Goal: Task Accomplishment & Management: Manage account settings

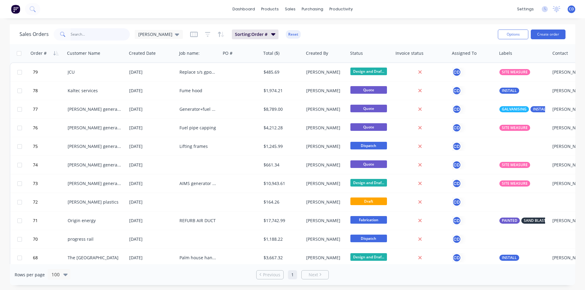
click at [104, 37] on input "text" at bounding box center [100, 34] width 59 height 12
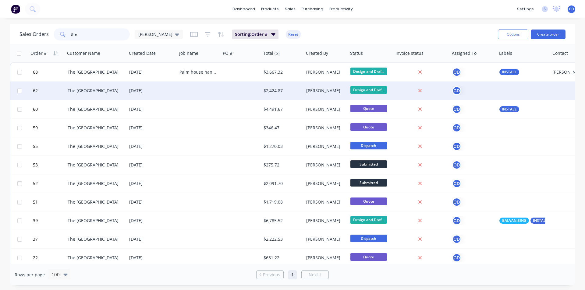
type input "the"
click at [89, 89] on div "The [GEOGRAPHIC_DATA]" at bounding box center [95, 91] width 54 height 6
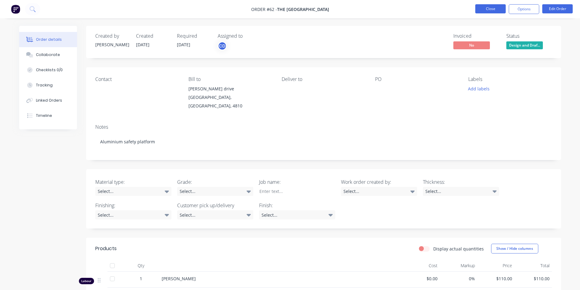
click at [491, 10] on button "Close" at bounding box center [491, 8] width 30 height 9
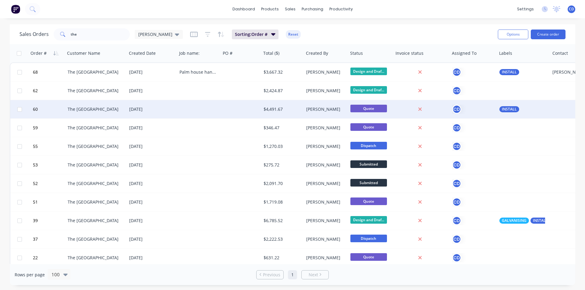
click at [88, 107] on div "The [GEOGRAPHIC_DATA]" at bounding box center [95, 109] width 54 height 6
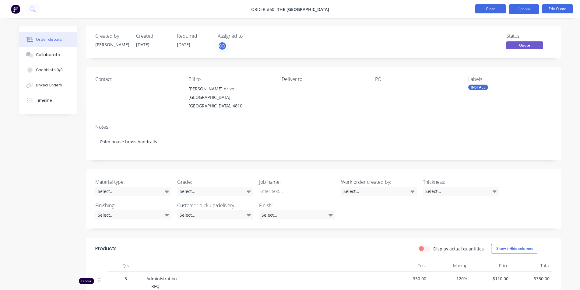
click at [497, 6] on button "Close" at bounding box center [491, 8] width 30 height 9
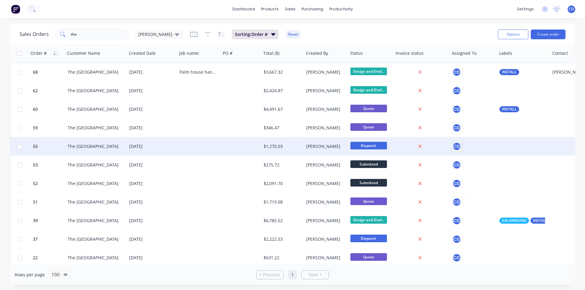
click at [101, 147] on div "The [GEOGRAPHIC_DATA]" at bounding box center [95, 146] width 54 height 6
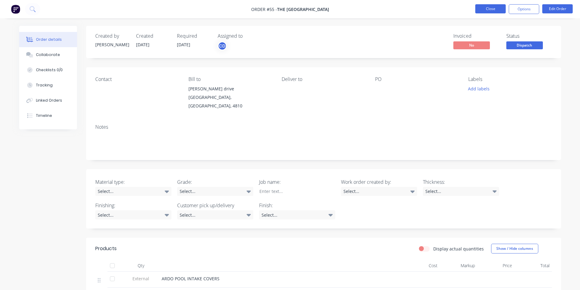
click at [493, 10] on button "Close" at bounding box center [491, 8] width 30 height 9
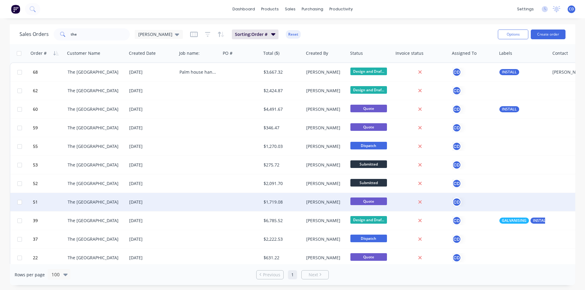
click at [79, 205] on div "The [GEOGRAPHIC_DATA]" at bounding box center [95, 202] width 54 height 6
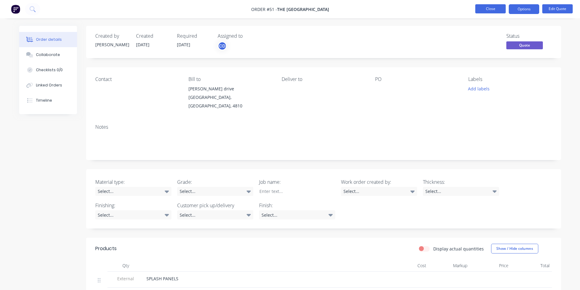
click at [484, 8] on button "Close" at bounding box center [491, 8] width 30 height 9
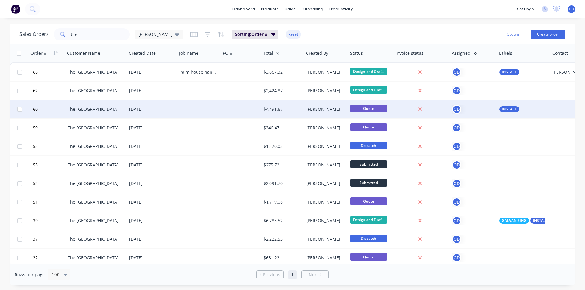
scroll to position [5, 0]
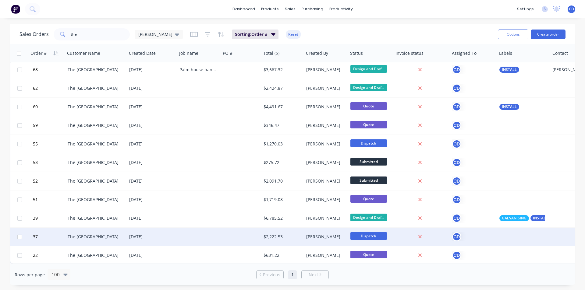
click at [97, 234] on div "The [GEOGRAPHIC_DATA]" at bounding box center [95, 237] width 54 height 6
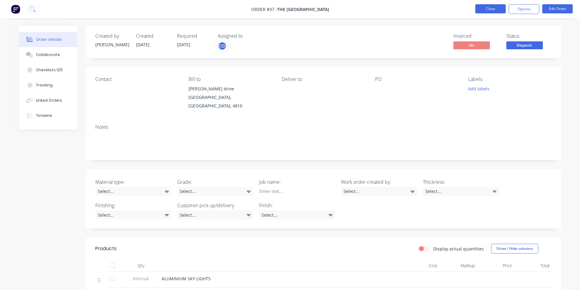
click at [491, 8] on button "Close" at bounding box center [491, 8] width 30 height 9
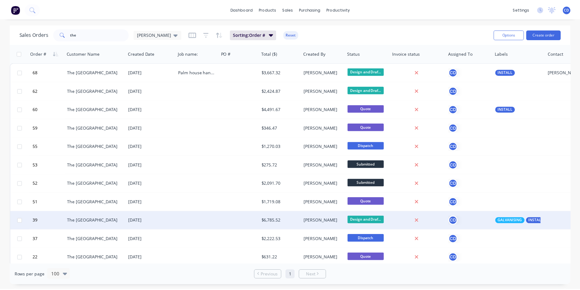
scroll to position [5, 0]
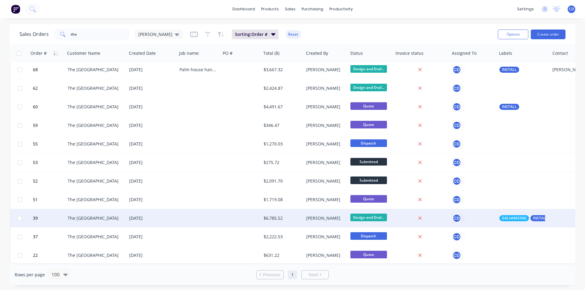
click at [95, 216] on div "The [GEOGRAPHIC_DATA]" at bounding box center [95, 218] width 54 height 6
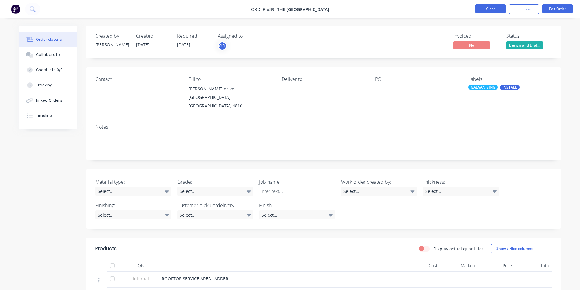
click at [491, 7] on button "Close" at bounding box center [491, 8] width 30 height 9
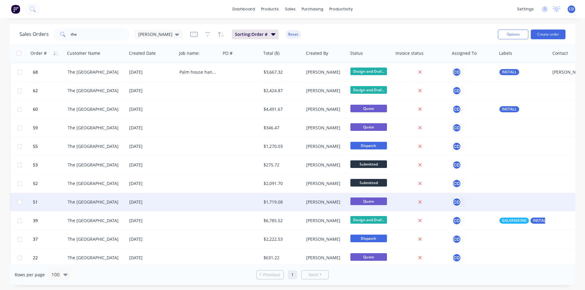
click at [122, 204] on div "The [GEOGRAPHIC_DATA]" at bounding box center [96, 202] width 57 height 6
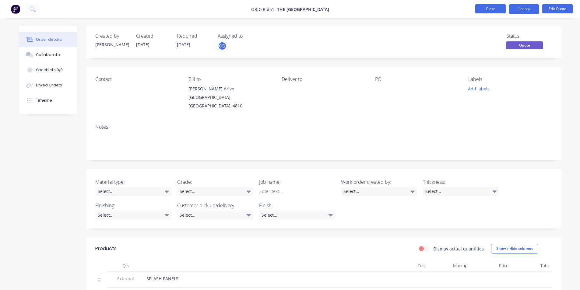
click at [484, 9] on button "Close" at bounding box center [491, 8] width 30 height 9
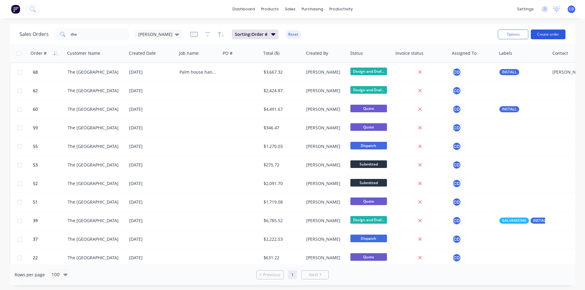
click at [545, 35] on button "Create order" at bounding box center [548, 35] width 35 height 10
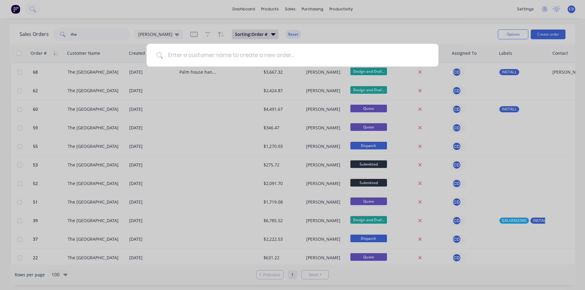
click at [252, 53] on input at bounding box center [296, 55] width 266 height 23
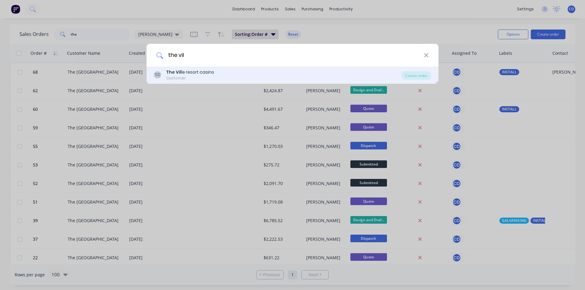
type input "the vil"
click at [219, 74] on div "TC The Vil le resort casino Customer" at bounding box center [278, 75] width 248 height 12
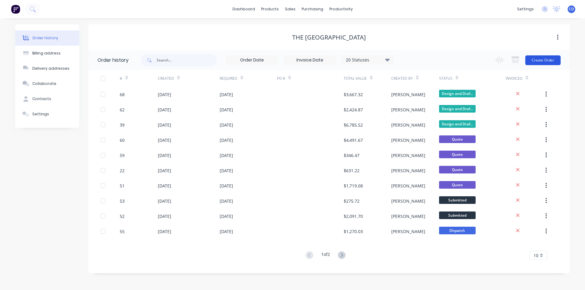
click at [540, 60] on button "Create Order" at bounding box center [542, 60] width 35 height 10
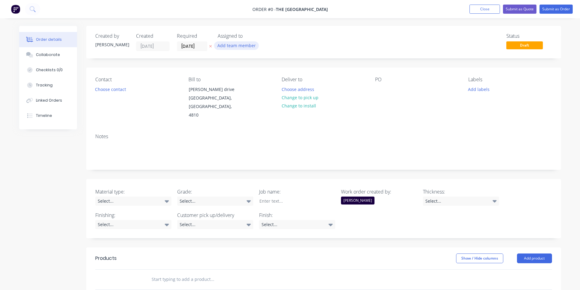
click at [237, 47] on button "Add team member" at bounding box center [236, 45] width 45 height 8
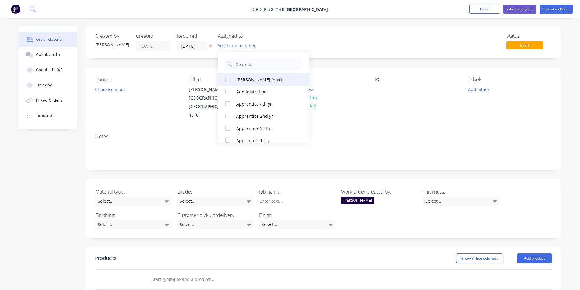
click at [241, 80] on div "[PERSON_NAME] (You)" at bounding box center [266, 79] width 61 height 6
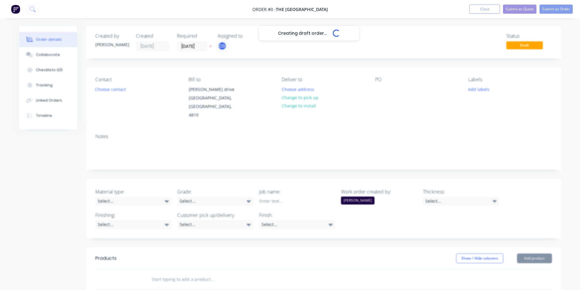
click at [293, 37] on div "Creating draft order... Loading... Order details Collaborate Checklists 0/0 Tra…" at bounding box center [290, 236] width 554 height 420
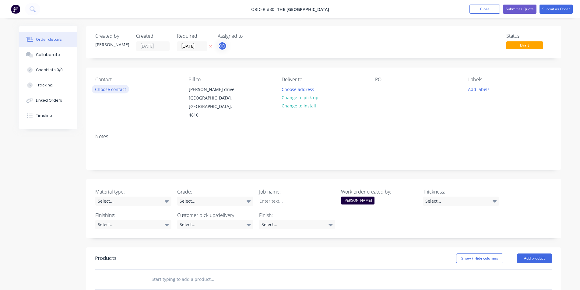
click at [112, 91] on button "Choose contact" at bounding box center [110, 89] width 37 height 8
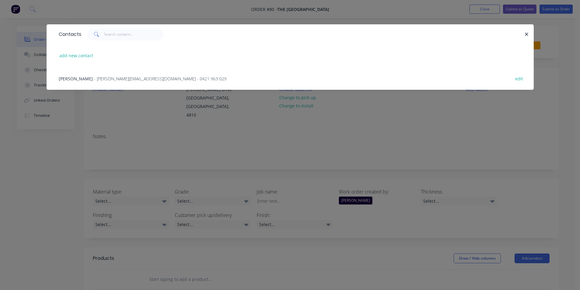
click at [108, 78] on span "- [PERSON_NAME][EMAIL_ADDRESS][DOMAIN_NAME] - 0421 963 029" at bounding box center [160, 79] width 133 height 6
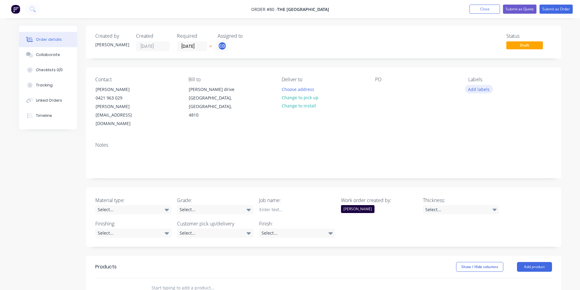
click at [483, 91] on button "Add labels" at bounding box center [479, 89] width 28 height 8
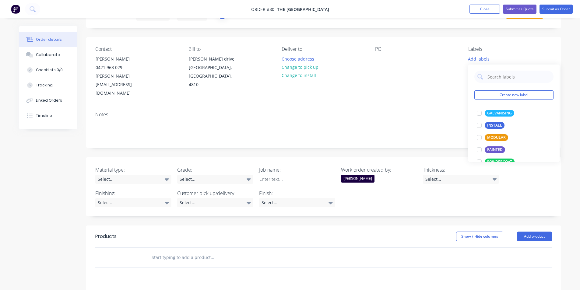
click at [442, 53] on div "PO" at bounding box center [416, 71] width 83 height 51
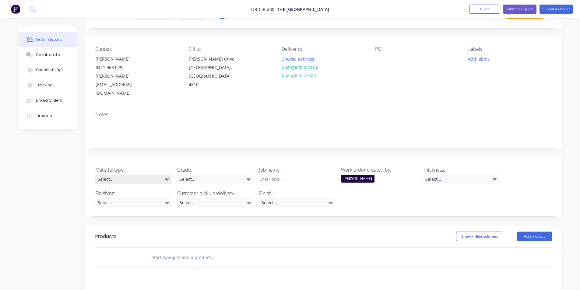
click at [167, 179] on icon at bounding box center [167, 180] width 4 height 2
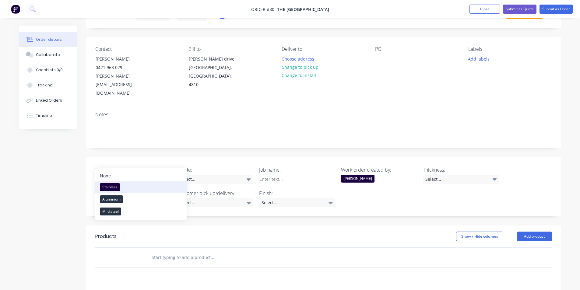
click at [115, 187] on div "Stainless" at bounding box center [110, 187] width 20 height 8
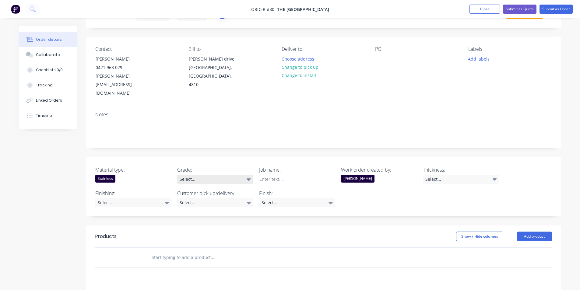
click at [250, 179] on icon at bounding box center [249, 180] width 4 height 2
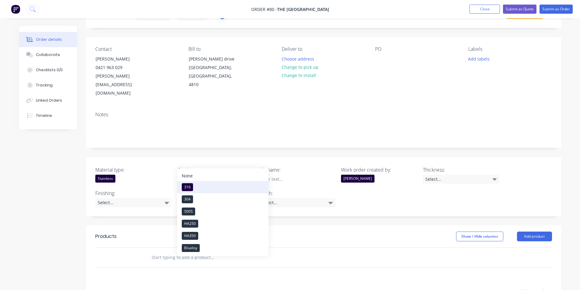
click at [201, 187] on button "316" at bounding box center [222, 187] width 91 height 12
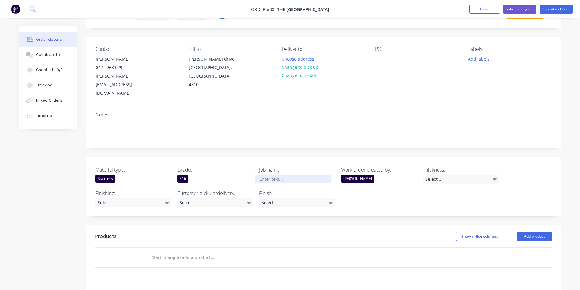
click at [296, 175] on div at bounding box center [293, 179] width 76 height 9
click at [494, 176] on icon at bounding box center [495, 179] width 4 height 7
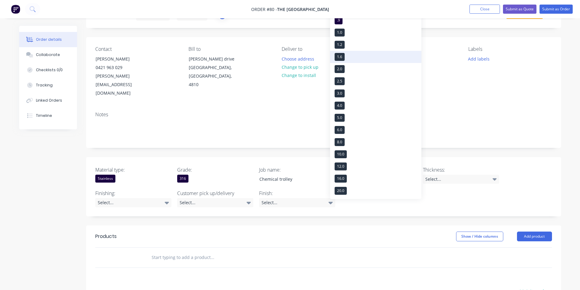
click at [357, 55] on button "1.6" at bounding box center [375, 57] width 91 height 12
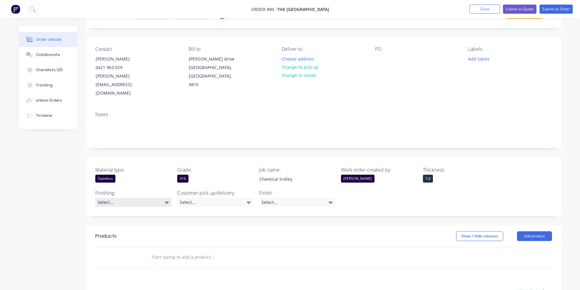
click at [168, 202] on icon at bounding box center [167, 203] width 4 height 2
click at [164, 198] on div "Select..." at bounding box center [133, 202] width 76 height 9
click at [250, 199] on icon at bounding box center [249, 202] width 4 height 7
click at [187, 211] on div at bounding box center [184, 212] width 12 height 12
click at [331, 202] on icon at bounding box center [331, 203] width 4 height 2
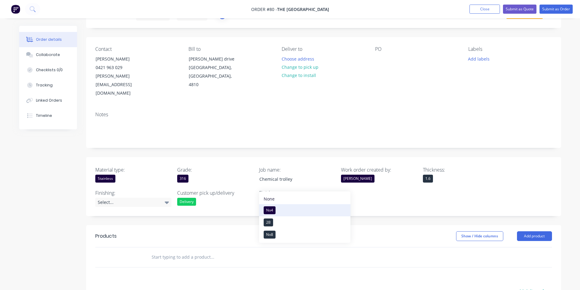
click at [276, 210] on button "No4" at bounding box center [304, 210] width 91 height 12
click at [360, 188] on div "Material type: Stainless Grade: 316 Job name: Chemical trolley Work order creat…" at bounding box center [323, 186] width 475 height 59
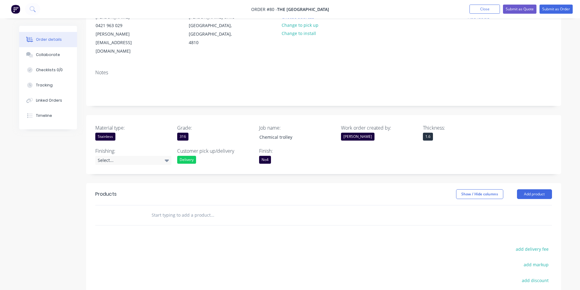
scroll to position [91, 0]
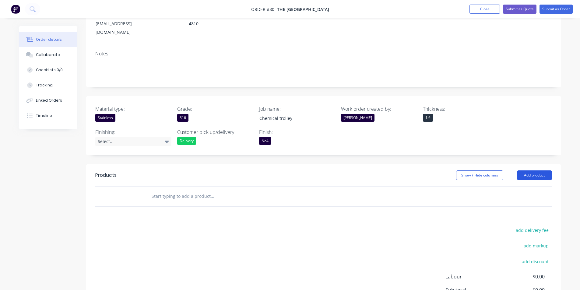
click at [534, 171] on button "Add product" at bounding box center [534, 176] width 35 height 10
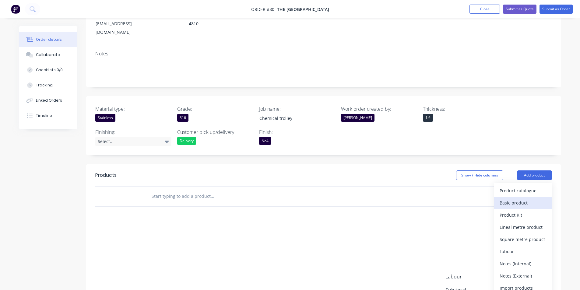
click at [524, 199] on div "Basic product" at bounding box center [523, 203] width 47 height 9
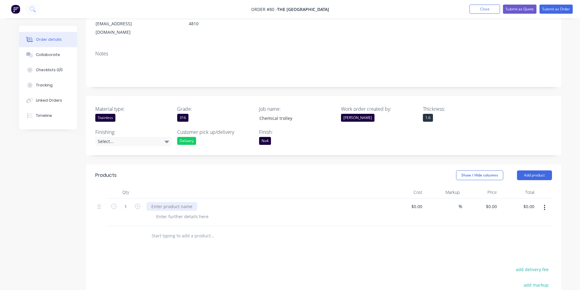
click at [169, 202] on div at bounding box center [172, 206] width 51 height 9
click at [423, 202] on input at bounding box center [421, 206] width 7 height 9
type input "$1,420.00"
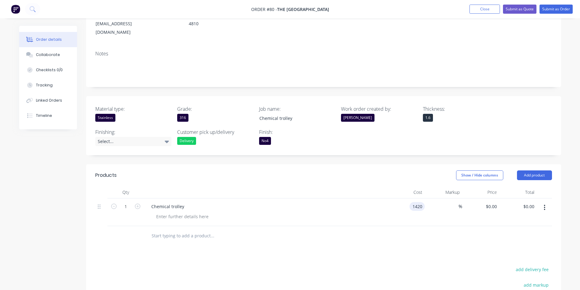
type input "$1,420.00"
click at [433, 226] on div at bounding box center [323, 236] width 457 height 20
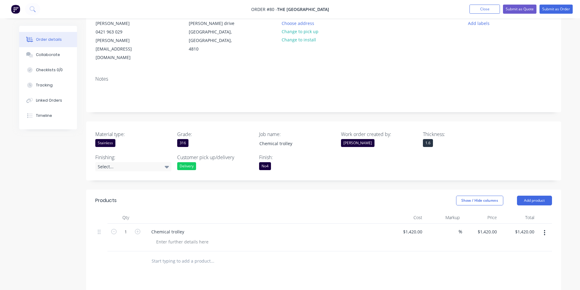
scroll to position [61, 0]
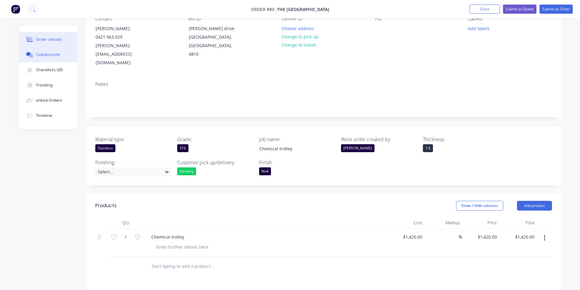
click at [42, 56] on div "Collaborate" at bounding box center [48, 54] width 24 height 5
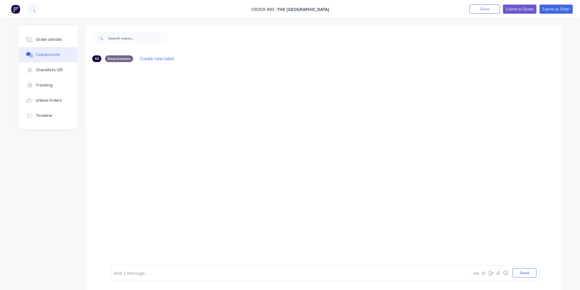
click at [163, 273] on div at bounding box center [272, 273] width 317 height 6
click at [167, 90] on icon "button" at bounding box center [168, 91] width 2 height 7
click at [183, 110] on button "Delete" at bounding box center [190, 113] width 38 height 10
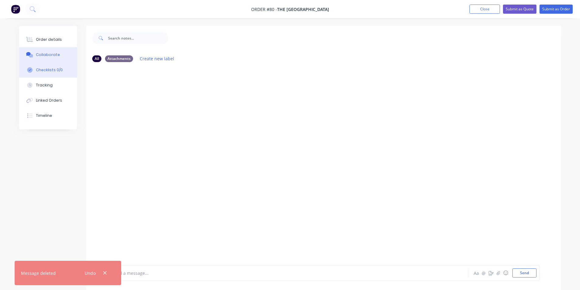
click at [51, 72] on div "Checklists 0/0" at bounding box center [49, 69] width 27 height 5
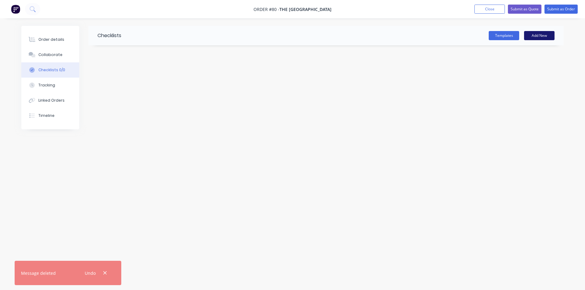
click at [539, 37] on button "Add New" at bounding box center [539, 35] width 30 height 9
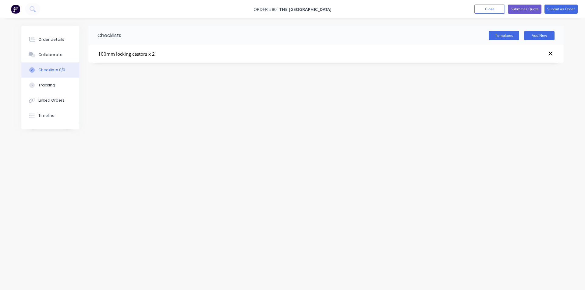
type input "100mm locking castors x 2"
click at [141, 73] on textarea at bounding box center [257, 73] width 293 height 9
type textarea "x"
type textarea "1"
type textarea "x"
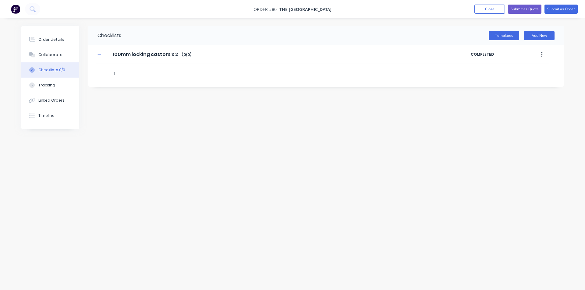
type textarea "10"
type textarea "x"
type textarea "100"
type textarea "x"
type textarea "100m"
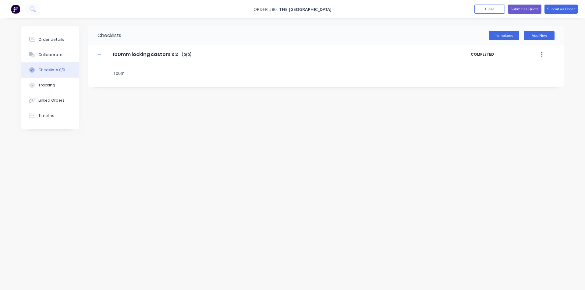
type textarea "x"
type textarea "100mm"
type textarea "x"
type textarea "100mm"
type textarea "x"
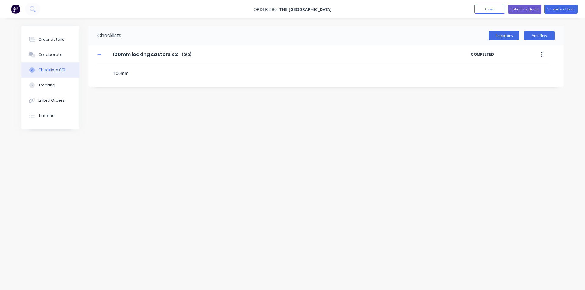
type textarea "100mm l"
type textarea "x"
type textarea "100mm lo"
type textarea "x"
type textarea "100mm loc"
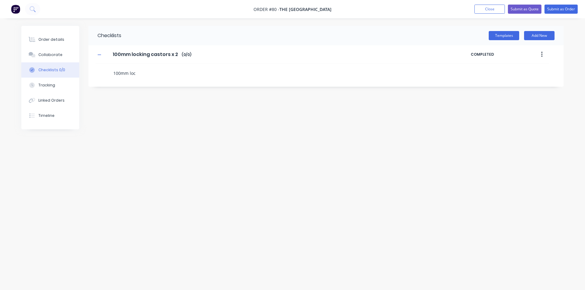
type textarea "x"
type textarea "100mm lock"
type textarea "x"
type textarea "100mm locki"
type textarea "x"
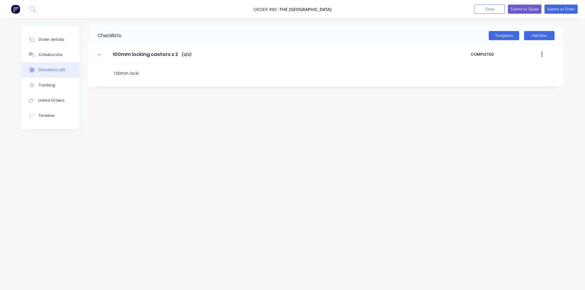
type textarea "100mm lockin"
type textarea "x"
type textarea "100mm locking"
type textarea "x"
type textarea "100mm locking"
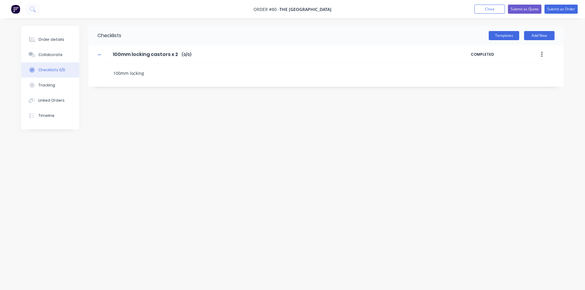
type textarea "x"
type textarea "100mm locking c"
type textarea "x"
type textarea "100mm locking ca"
type textarea "x"
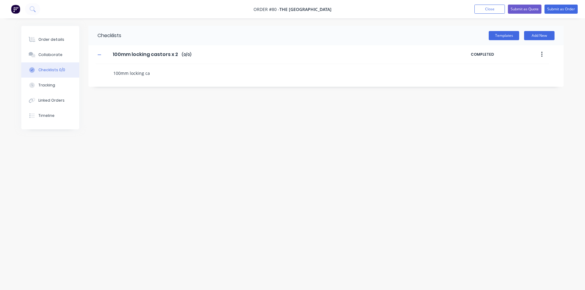
type textarea "100mm locking cas"
type textarea "x"
type textarea "100mm locking cast"
type textarea "x"
type textarea "100mm locking [PERSON_NAME]"
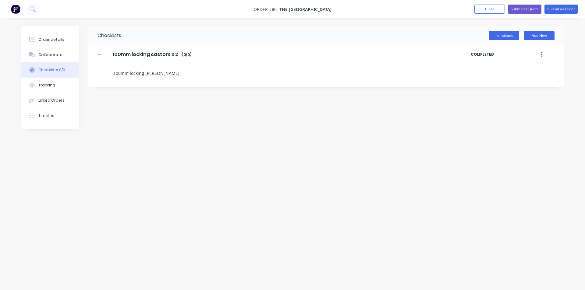
type textarea "x"
type textarea "100mm locking castor"
type textarea "x"
type textarea "100mm locking castors"
type textarea "x"
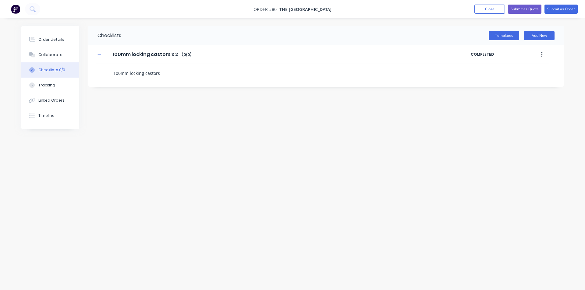
type textarea "100mm locking castors"
type textarea "x"
type textarea "100mm locking castors"
type textarea "x"
type textarea "100mm locking castor"
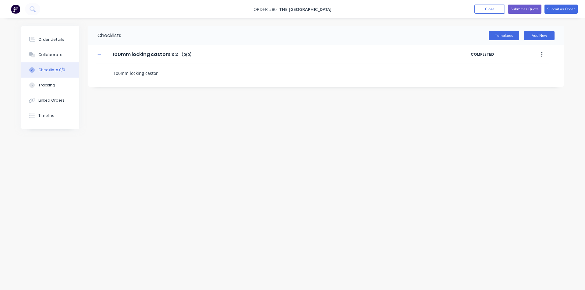
type textarea "x"
type textarea "100mm locking [PERSON_NAME]"
type textarea "x"
type textarea "100mm locking cast"
type textarea "x"
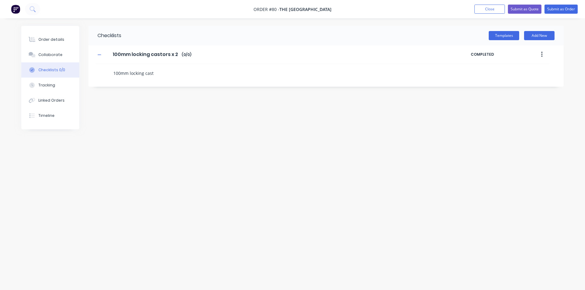
type textarea "100mm locking cas"
type textarea "x"
type textarea "100mm locking ca"
type textarea "x"
type textarea "100mm locking c"
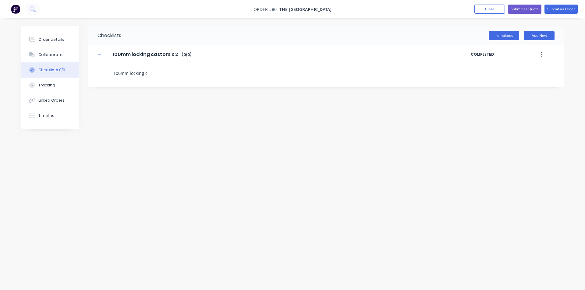
type textarea "x"
type textarea "100mm locking"
type textarea "x"
type textarea "100mm locking"
type textarea "x"
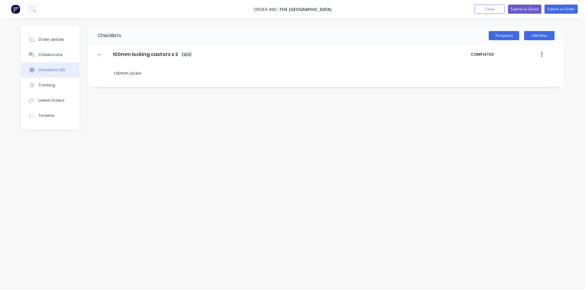
type textarea "100mm locki"
type textarea "x"
type textarea "100mm lock"
type textarea "x"
type textarea "100mm loc"
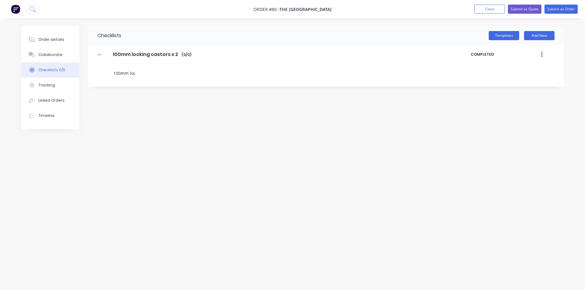
type textarea "x"
type textarea "100mm lo"
type textarea "x"
type textarea "100mm l"
type textarea "x"
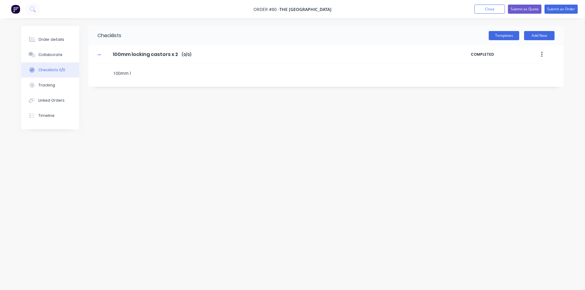
type textarea "100mm"
type textarea "x"
type textarea "100mm n"
type textarea "x"
type textarea "100mm no"
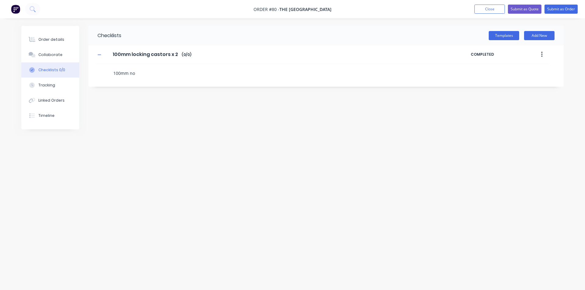
type textarea "x"
type textarea "100mm non"
type textarea "x"
type textarea "100mm non"
type textarea "x"
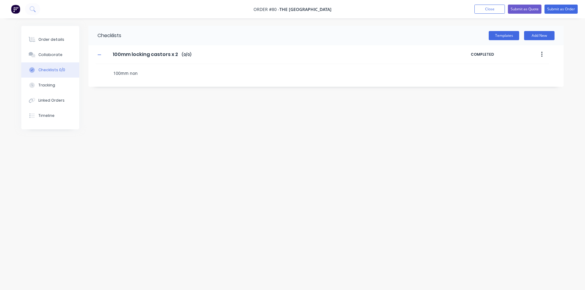
type textarea "100mm non l"
type textarea "x"
type textarea "100mm non lo"
type textarea "x"
type textarea "100mm non loc"
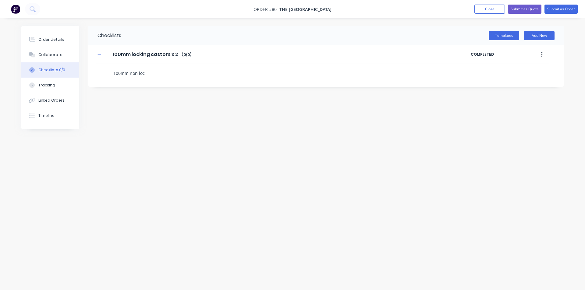
type textarea "x"
type textarea "100mm non lock"
type textarea "x"
type textarea "100mm non locki"
type textarea "x"
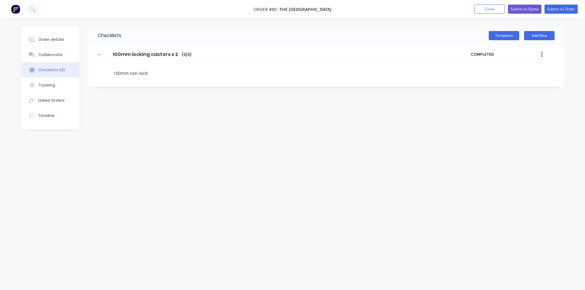
type textarea "100mm non lockin"
type textarea "x"
type textarea "100mm non locking"
type textarea "x"
type textarea "100mm non locking"
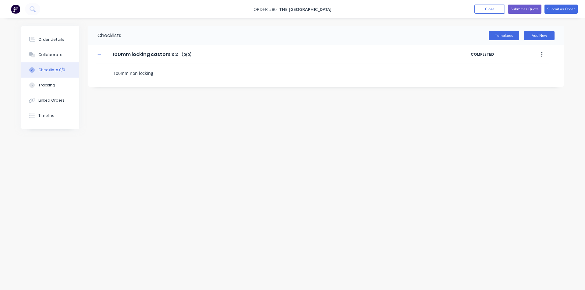
type textarea "x"
type textarea "100mm non locking c"
type textarea "x"
type textarea "100mm non locking ca"
type textarea "x"
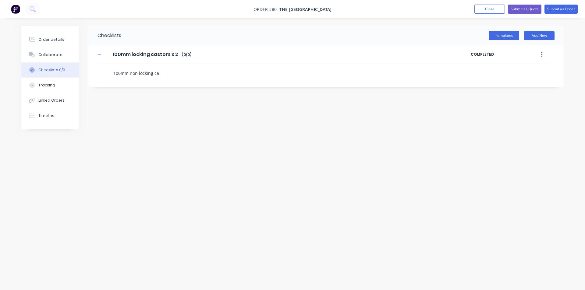
type textarea "100mm non locking cas"
type textarea "x"
type textarea "100mm non locking cast"
type textarea "x"
type textarea "100mm non locking [PERSON_NAME]"
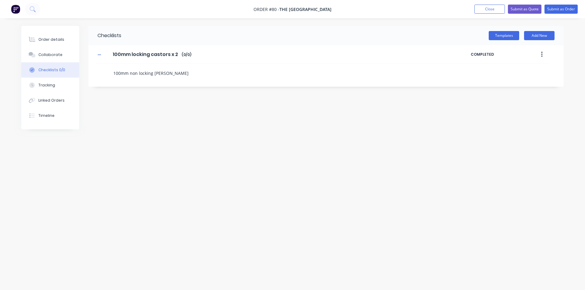
type textarea "x"
type textarea "100mm non locking castor"
type textarea "x"
type textarea "100mm non locking castors"
type textarea "x"
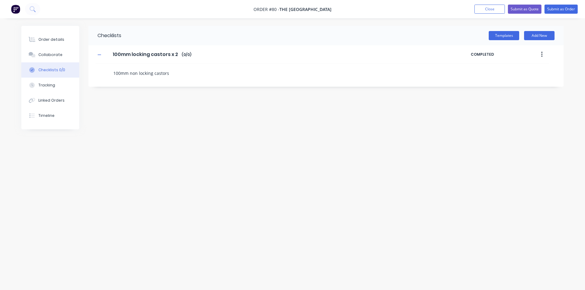
type textarea "100mm non locking castors"
type textarea "x"
type textarea "100mm non locking castors x"
type textarea "x"
type textarea "100mm non locking castors x2"
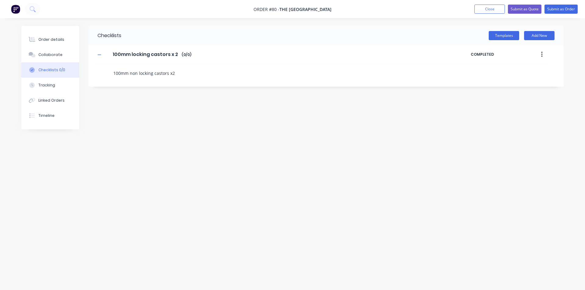
type textarea "x"
click at [540, 56] on button "button" at bounding box center [542, 54] width 14 height 11
click at [514, 83] on div "Delete" at bounding box center [520, 82] width 47 height 9
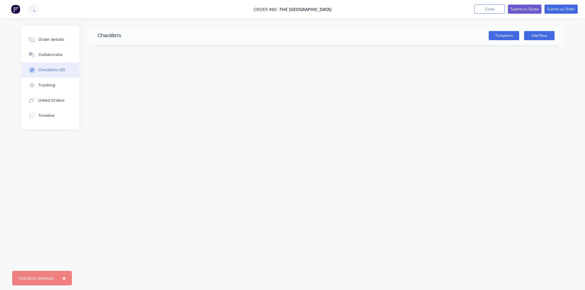
click at [252, 36] on div "Templates Add New" at bounding box center [342, 35] width 442 height 9
drag, startPoint x: 555, startPoint y: 30, endPoint x: 548, endPoint y: 34, distance: 7.8
click at [554, 30] on div "Templates Add New" at bounding box center [342, 35] width 442 height 19
click at [544, 35] on button "Add New" at bounding box center [539, 35] width 30 height 9
type input "Parts"
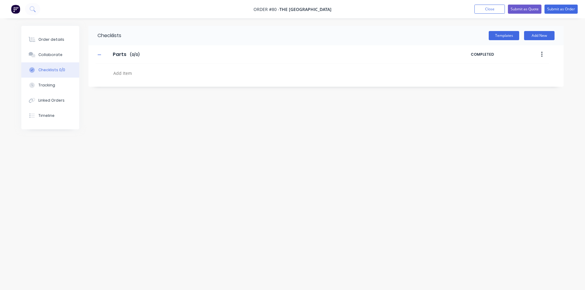
click at [133, 75] on textarea at bounding box center [257, 73] width 293 height 9
type textarea "x"
type textarea "1"
type textarea "x"
type textarea "10"
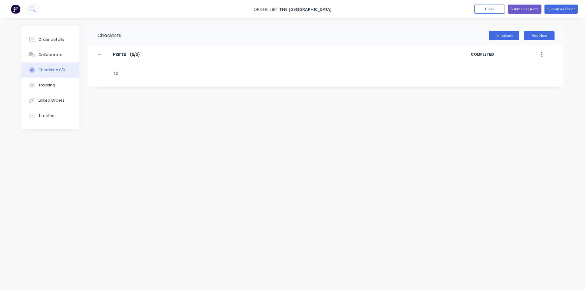
type textarea "x"
type textarea "100"
type textarea "x"
type textarea "100m"
type textarea "x"
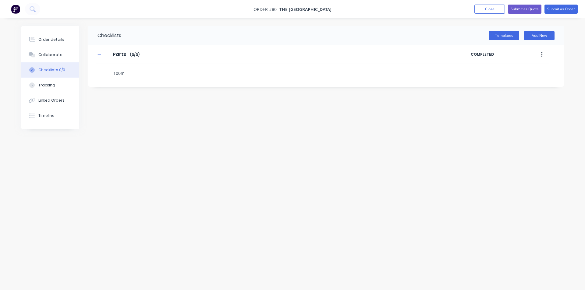
type textarea "100mm"
type textarea "x"
type textarea "100mm"
type textarea "x"
type textarea "100mm l"
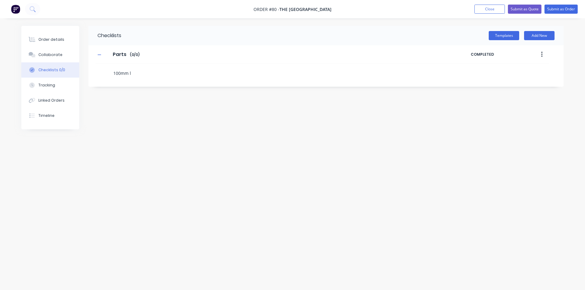
type textarea "x"
type textarea "100mm lo"
type textarea "x"
type textarea "100mm loc"
type textarea "x"
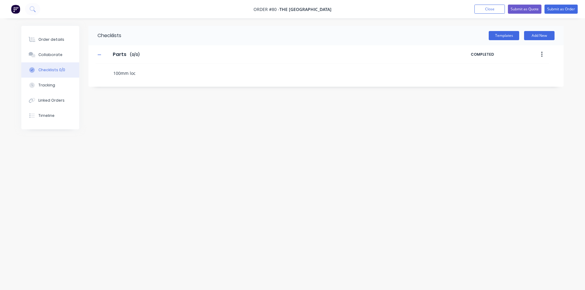
type textarea "100mm lock"
type textarea "x"
type textarea "100mm locki"
type textarea "x"
type textarea "100mm lockin"
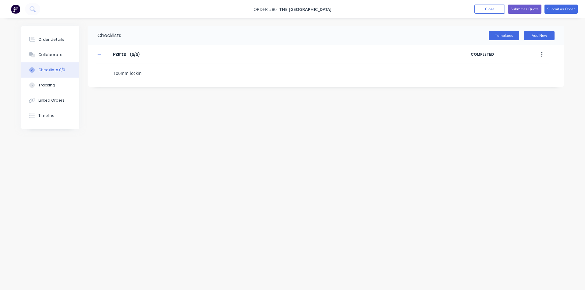
type textarea "x"
type textarea "100mm locking"
type textarea "x"
type textarea "100mm locking"
type textarea "x"
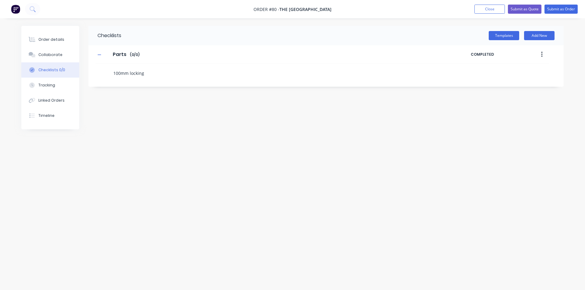
type textarea "100mm locking c"
type textarea "x"
type textarea "100mm locking ca"
type textarea "x"
type textarea "100mm locking cas"
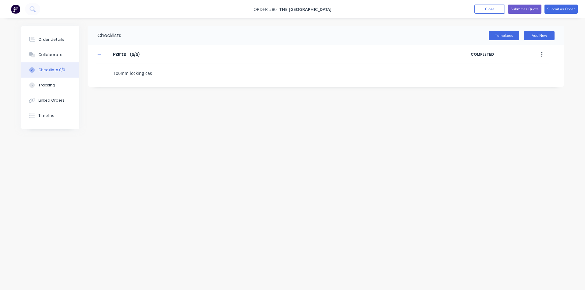
type textarea "x"
type textarea "100mm locking cast"
type textarea "x"
type textarea "100mm locking [PERSON_NAME]"
type textarea "x"
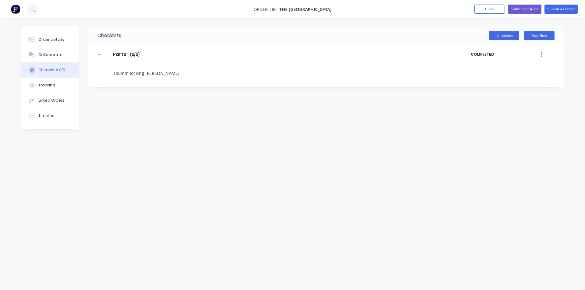
type textarea "100mm locking castor"
type textarea "x"
type textarea "100mm locking castors"
type textarea "x"
type textarea "100mm locking castors"
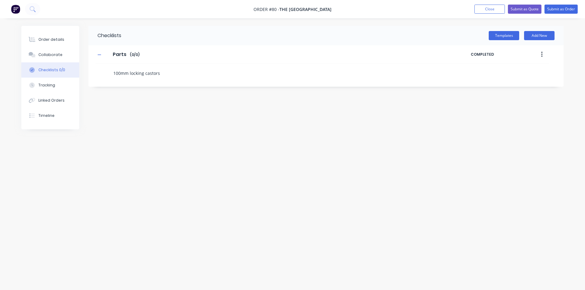
type textarea "x"
type textarea "100mm locking castors x"
type textarea "x"
type textarea "100mm locking castors x"
type textarea "x"
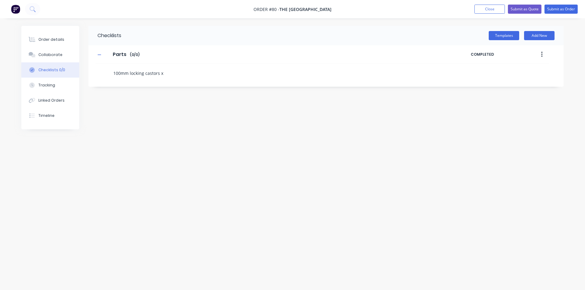
type textarea "100mm locking castors x 2"
type textarea "x"
type textarea "1"
type textarea "x"
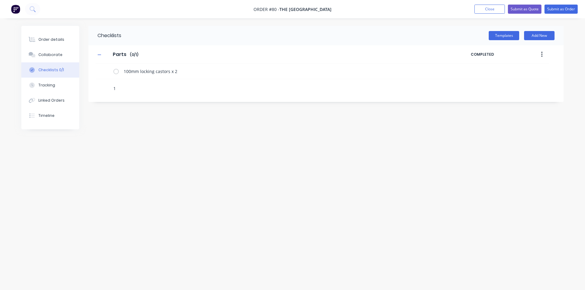
type textarea "10"
type textarea "x"
type textarea "100"
type textarea "x"
type textarea "100m"
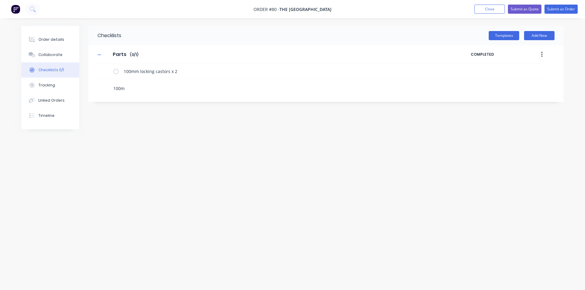
type textarea "x"
type textarea "100mm"
type textarea "x"
type textarea "100mm"
type textarea "x"
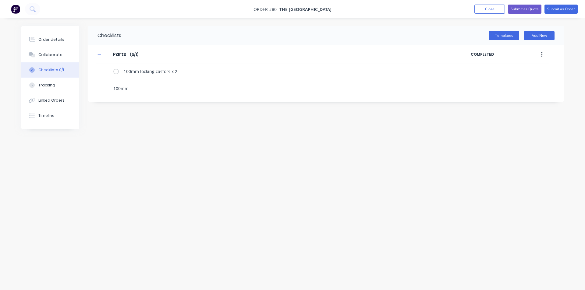
type textarea "100mm n"
type textarea "x"
type textarea "100mm no"
type textarea "x"
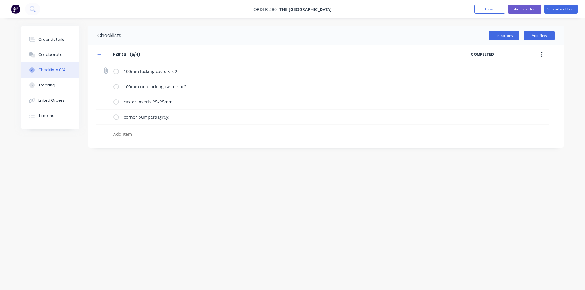
click at [115, 73] on label at bounding box center [115, 71] width 5 height 6
click at [0, 0] on input "checkbox" at bounding box center [0, 0] width 0 height 0
click at [116, 87] on label at bounding box center [115, 86] width 5 height 6
click at [0, 0] on input "checkbox" at bounding box center [0, 0] width 0 height 0
click at [115, 105] on label at bounding box center [115, 102] width 5 height 6
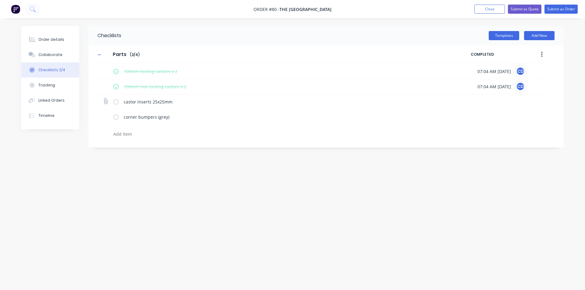
click at [0, 0] on input "checkbox" at bounding box center [0, 0] width 0 height 0
click at [114, 117] on label at bounding box center [115, 117] width 5 height 6
click at [0, 0] on input "checkbox" at bounding box center [0, 0] width 0 height 0
click at [105, 70] on icon at bounding box center [106, 71] width 8 height 8
click at [103, 68] on input "file" at bounding box center [103, 68] width 0 height 0
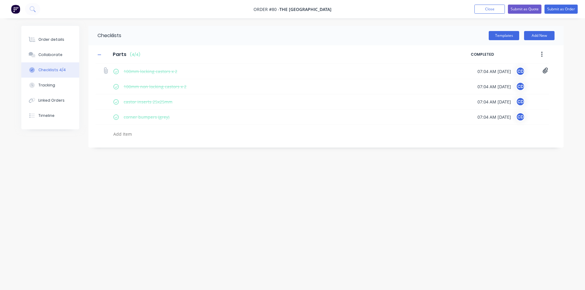
click at [545, 69] on icon at bounding box center [545, 71] width 5 height 6
click at [508, 87] on link "Purchase Order PO13699.pdf" at bounding box center [496, 84] width 71 height 6
click at [512, 9] on button "Submit as Quote" at bounding box center [525, 9] width 34 height 9
click at [501, 12] on button "Close" at bounding box center [495, 8] width 30 height 9
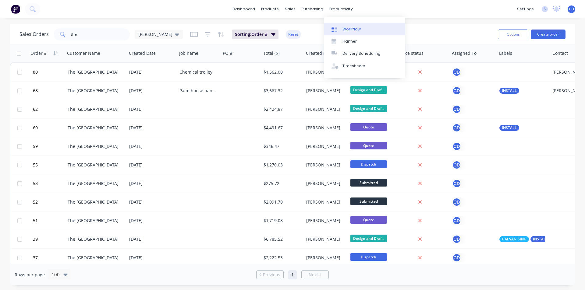
click at [345, 31] on div "Workflow" at bounding box center [351, 29] width 18 height 5
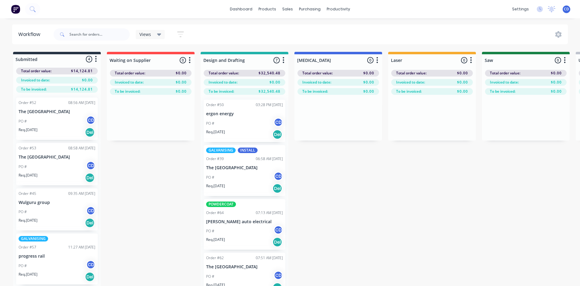
click at [68, 165] on div "PO # CD" at bounding box center [57, 167] width 77 height 12
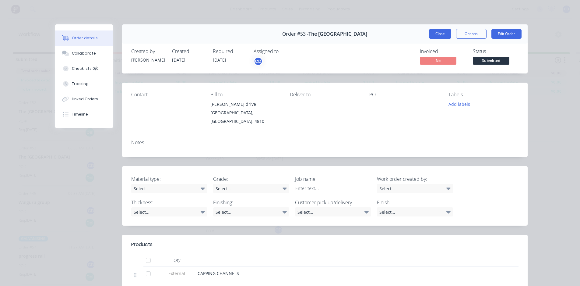
click at [434, 36] on button "Close" at bounding box center [440, 34] width 22 height 10
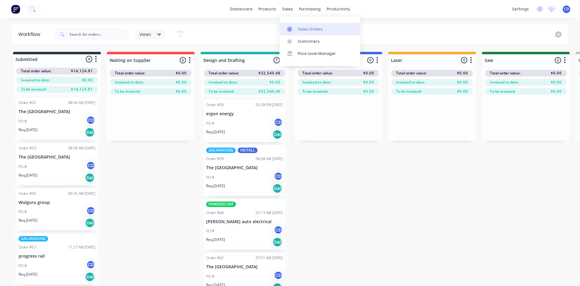
click at [309, 27] on div "Sales Orders" at bounding box center [310, 29] width 25 height 5
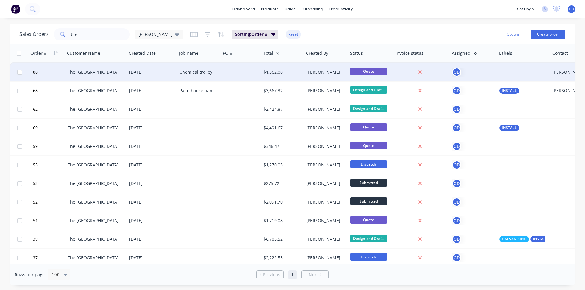
click at [92, 75] on div "The [GEOGRAPHIC_DATA]" at bounding box center [95, 72] width 54 height 6
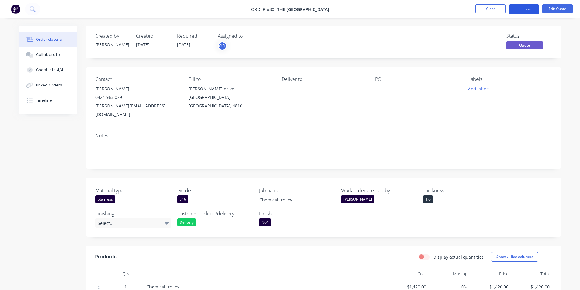
click at [521, 7] on button "Options" at bounding box center [524, 9] width 30 height 10
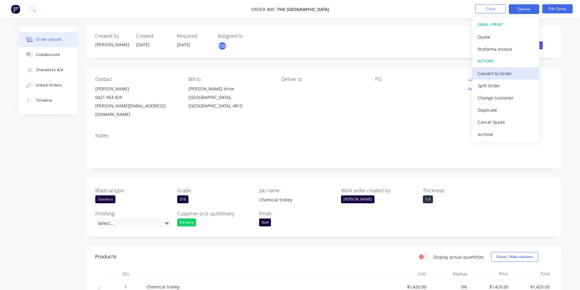
click at [508, 73] on div "Convert to Order" at bounding box center [506, 73] width 56 height 9
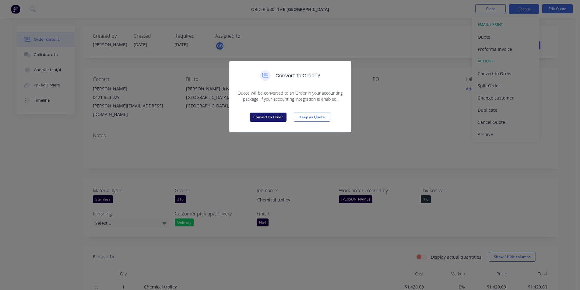
click at [262, 115] on button "Convert to Order" at bounding box center [268, 117] width 37 height 9
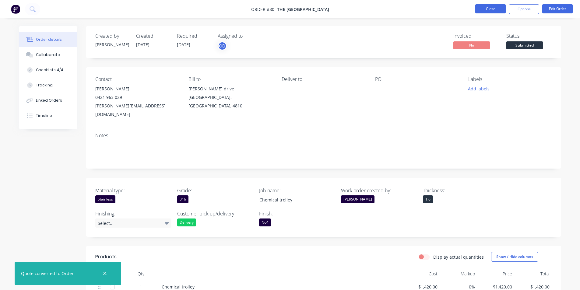
click at [490, 9] on button "Close" at bounding box center [491, 8] width 30 height 9
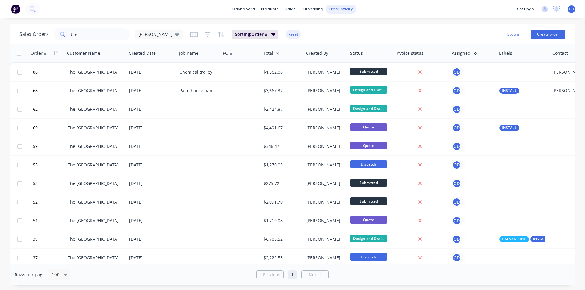
click at [328, 9] on div "productivity" at bounding box center [341, 9] width 30 height 9
click at [352, 27] on div "Workflow" at bounding box center [351, 29] width 18 height 5
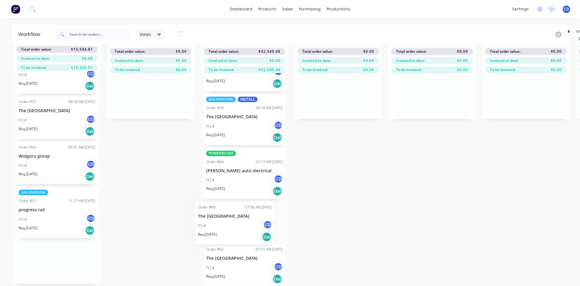
scroll to position [30, 0]
drag, startPoint x: 49, startPoint y: 253, endPoint x: 230, endPoint y: 207, distance: 186.1
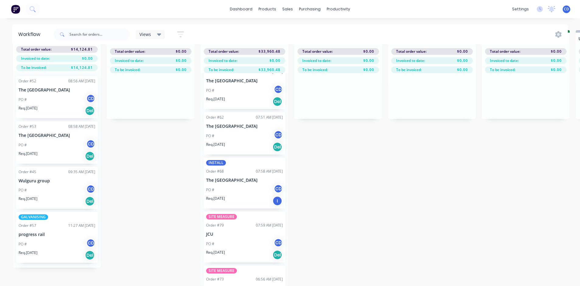
scroll to position [195, 0]
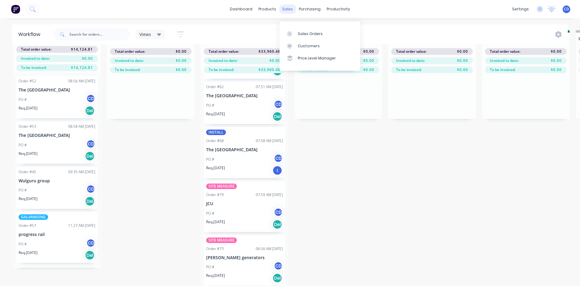
click at [289, 11] on div "sales" at bounding box center [287, 9] width 17 height 9
click at [311, 31] on div "Sales Orders" at bounding box center [310, 33] width 25 height 5
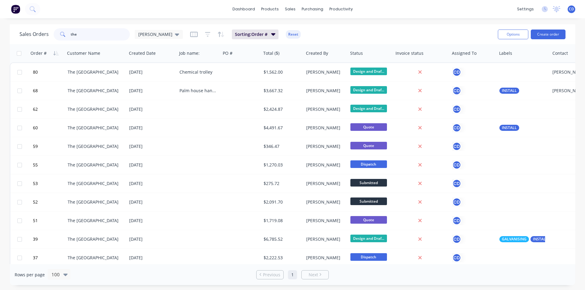
drag, startPoint x: 91, startPoint y: 35, endPoint x: 37, endPoint y: 35, distance: 53.6
click at [37, 35] on div "Sales Orders the [PERSON_NAME]" at bounding box center [100, 34] width 163 height 12
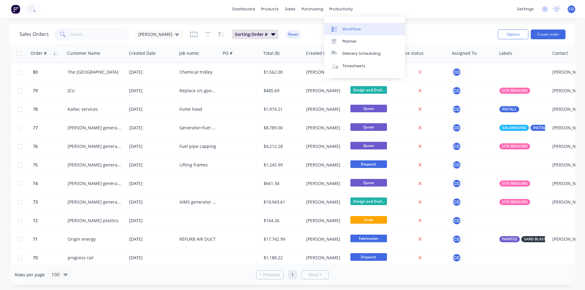
click at [350, 25] on link "Workflow" at bounding box center [364, 29] width 81 height 12
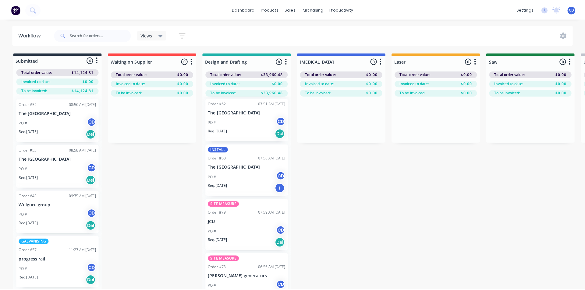
scroll to position [195, 0]
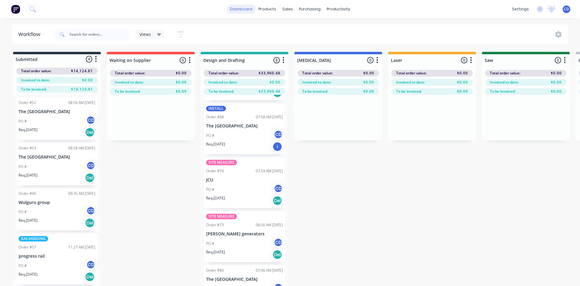
click at [251, 9] on link "dashboard" at bounding box center [241, 9] width 29 height 9
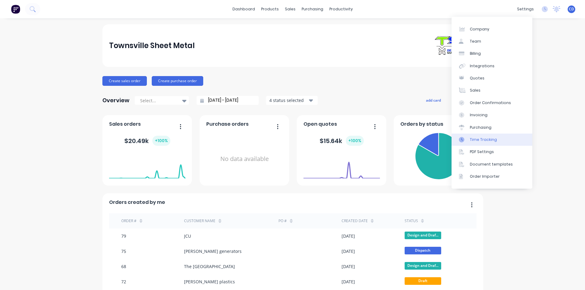
click at [488, 141] on div "Time Tracking" at bounding box center [483, 139] width 27 height 5
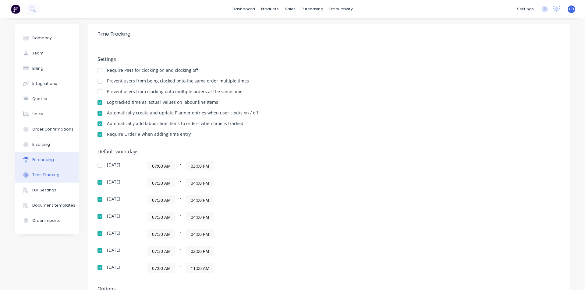
click at [35, 158] on div "Purchasing" at bounding box center [43, 159] width 22 height 5
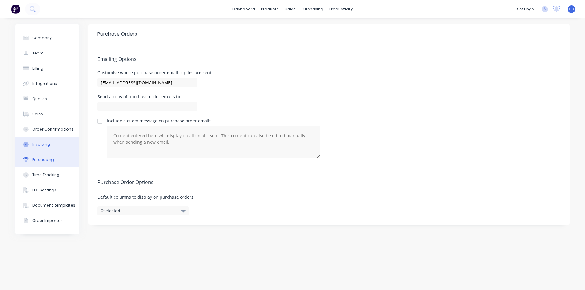
click at [42, 143] on div "Invoicing" at bounding box center [41, 144] width 18 height 5
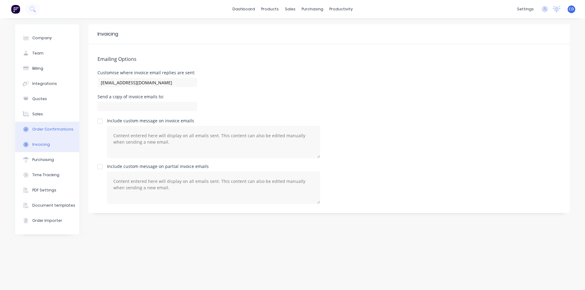
click at [55, 127] on div "Order Confirmations" at bounding box center [52, 129] width 41 height 5
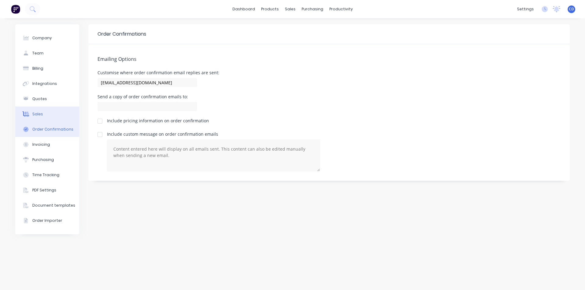
click at [48, 114] on button "Sales" at bounding box center [47, 114] width 64 height 15
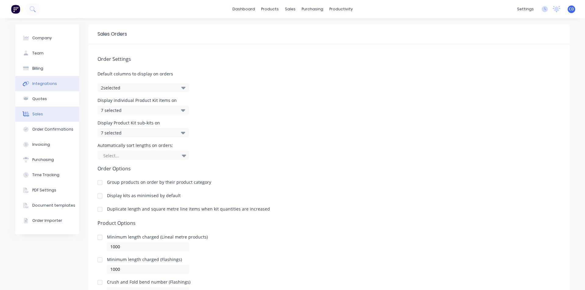
click at [40, 84] on div "Integrations" at bounding box center [44, 83] width 25 height 5
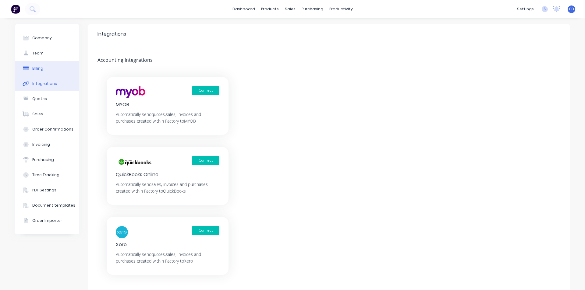
click at [33, 66] on div "Billing" at bounding box center [37, 68] width 11 height 5
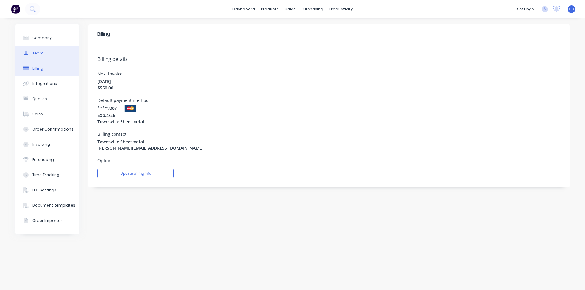
click at [39, 54] on div "Team" at bounding box center [37, 53] width 11 height 5
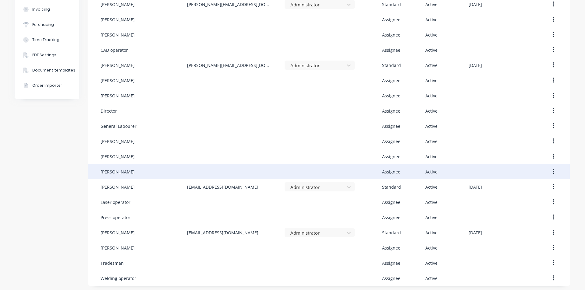
scroll to position [137, 0]
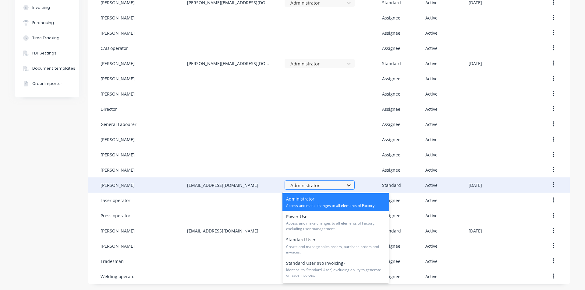
click at [346, 186] on icon at bounding box center [349, 185] width 6 height 6
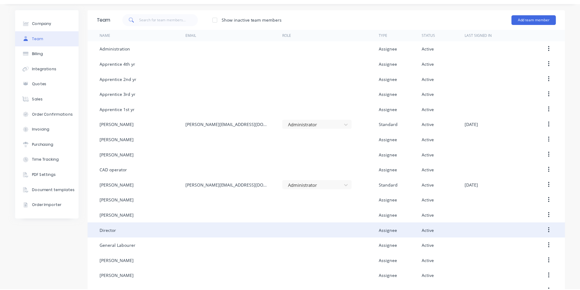
scroll to position [0, 0]
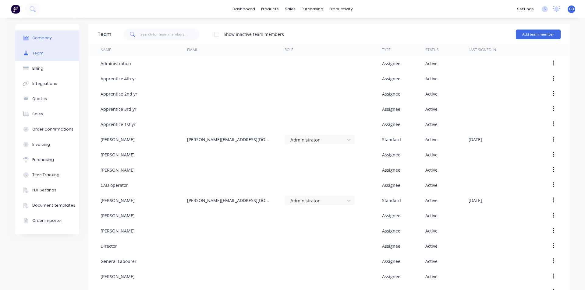
click at [29, 39] on button "Company" at bounding box center [47, 37] width 64 height 15
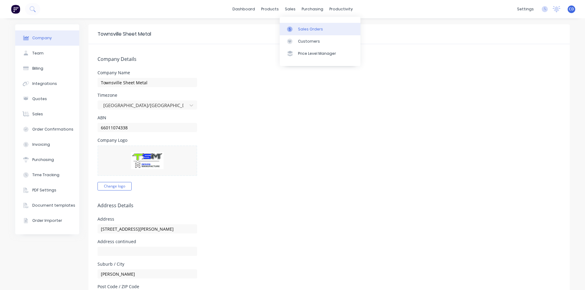
click at [309, 29] on div "Sales Orders" at bounding box center [310, 29] width 25 height 5
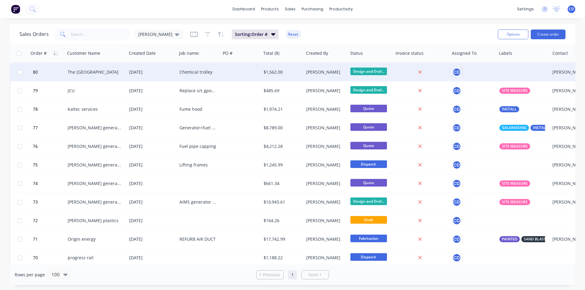
click at [106, 74] on div "The [GEOGRAPHIC_DATA]" at bounding box center [95, 72] width 54 height 6
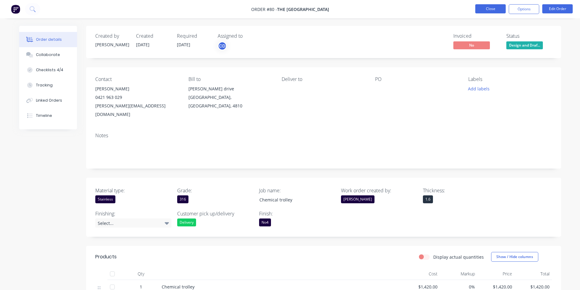
click at [496, 12] on button "Close" at bounding box center [491, 8] width 30 height 9
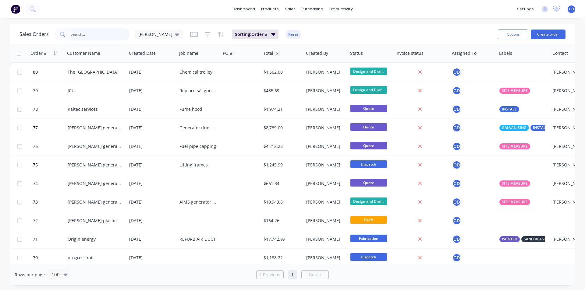
click at [85, 35] on input "text" at bounding box center [100, 34] width 59 height 12
